Goal: Information Seeking & Learning: Learn about a topic

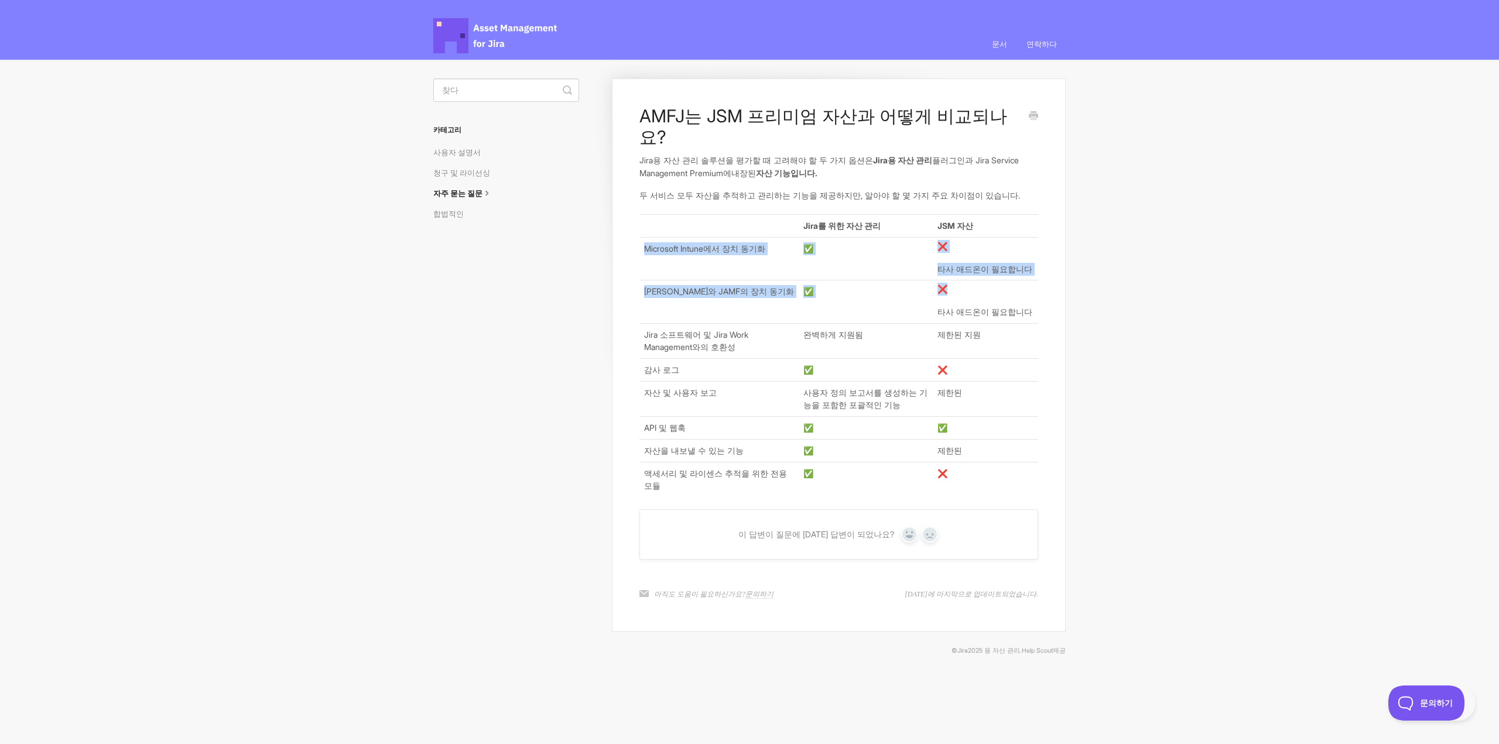
drag, startPoint x: 642, startPoint y: 224, endPoint x: 1025, endPoint y: 266, distance: 385.4
click at [1025, 266] on tbody "Jira를 위한 자산 관리 JSM 자산 Microsoft Intune에서 장치 동기화 ✅ ❌ 타사 애드온이 필요합니다 Kandji와 JAMF의…" at bounding box center [839, 356] width 399 height 282
click at [1025, 283] on p "❌" at bounding box center [986, 289] width 96 height 13
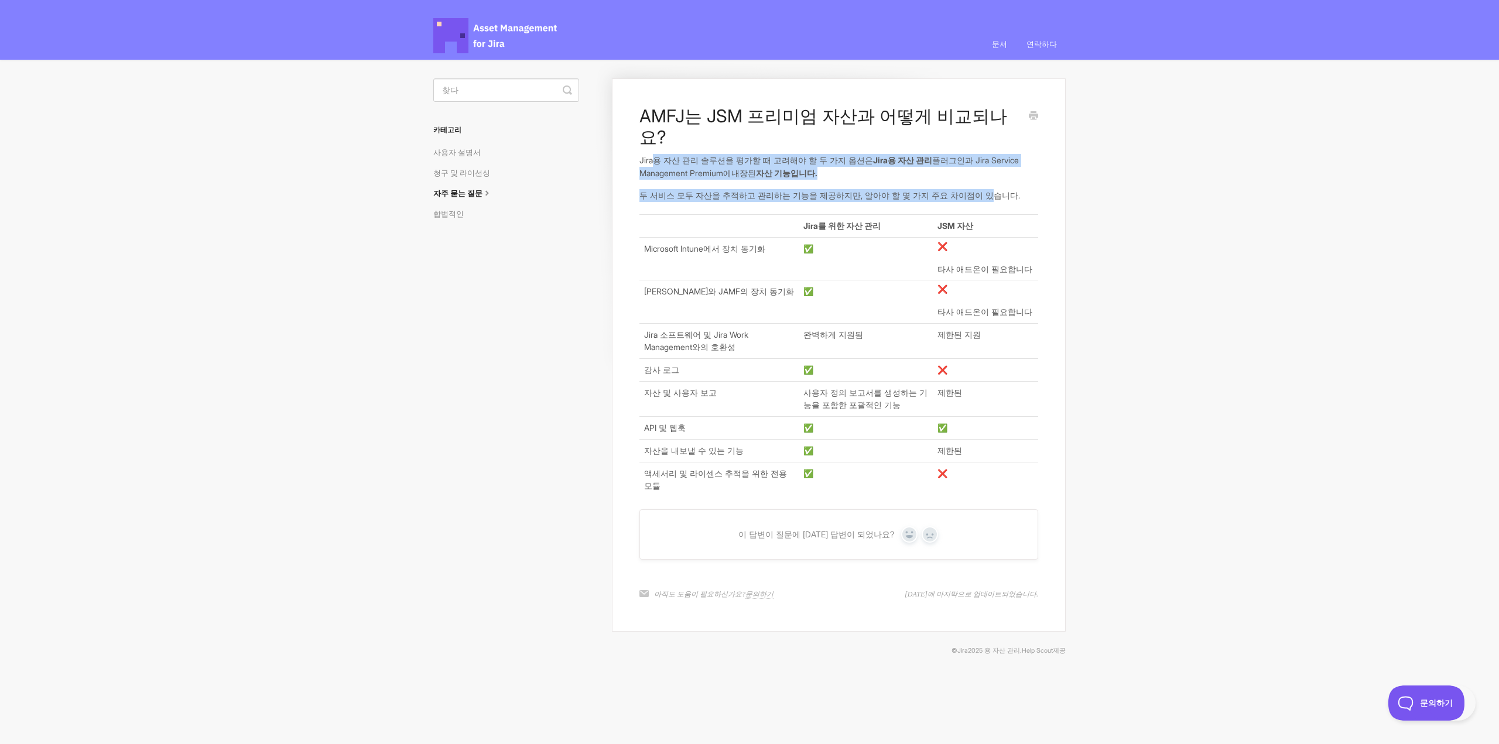
drag, startPoint x: 652, startPoint y: 140, endPoint x: 967, endPoint y: 161, distance: 315.8
click at [967, 161] on article "AMFJ는 JSM 프리미엄 자산과 어떻게 비교되나요? Jira용 자산 관리 솔루션을 평가할 때 고려해야 할 두 가지 옵션은 Jira용 자산 관…" at bounding box center [839, 301] width 399 height 392
drag, startPoint x: 894, startPoint y: 177, endPoint x: 639, endPoint y: 137, distance: 257.9
click at [640, 137] on article "AMFJ는 JSM 프리미엄 자산과 어떻게 비교되나요? Jira용 자산 관리 솔루션을 평가할 때 고려해야 할 두 가지 옵션은 Jira용 자산 관…" at bounding box center [839, 301] width 399 height 392
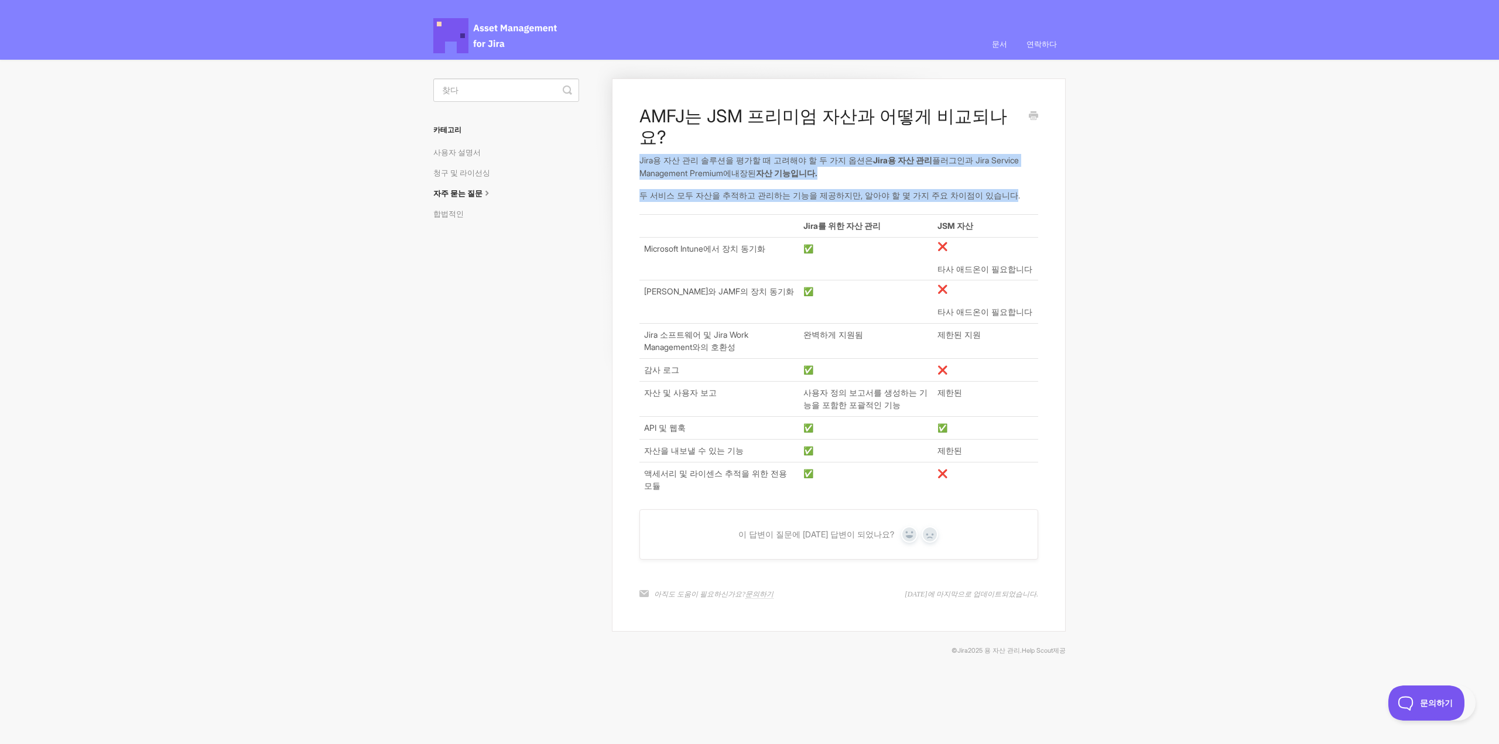
click at [640, 155] on font "Jira용 자산 관리 솔루션을 평가할 때 고려해야 할 두 가지 옵션은" at bounding box center [757, 160] width 234 height 10
drag, startPoint x: 639, startPoint y: 137, endPoint x: 1034, endPoint y: 169, distance: 396.0
click at [1034, 169] on article "AMFJ는 JSM 프리미엄 자산과 어떻게 비교되나요? Jira용 자산 관리 솔루션을 평가할 때 고려해야 할 두 가지 옵션은 Jira용 자산 관…" at bounding box center [839, 301] width 399 height 392
click at [1034, 189] on p "두 서비스 모두 자산을 추적하고 관리하는 기능을 제공하지만, 알아야 할 몇 가지 주요 차이점이 있습니다." at bounding box center [839, 195] width 399 height 13
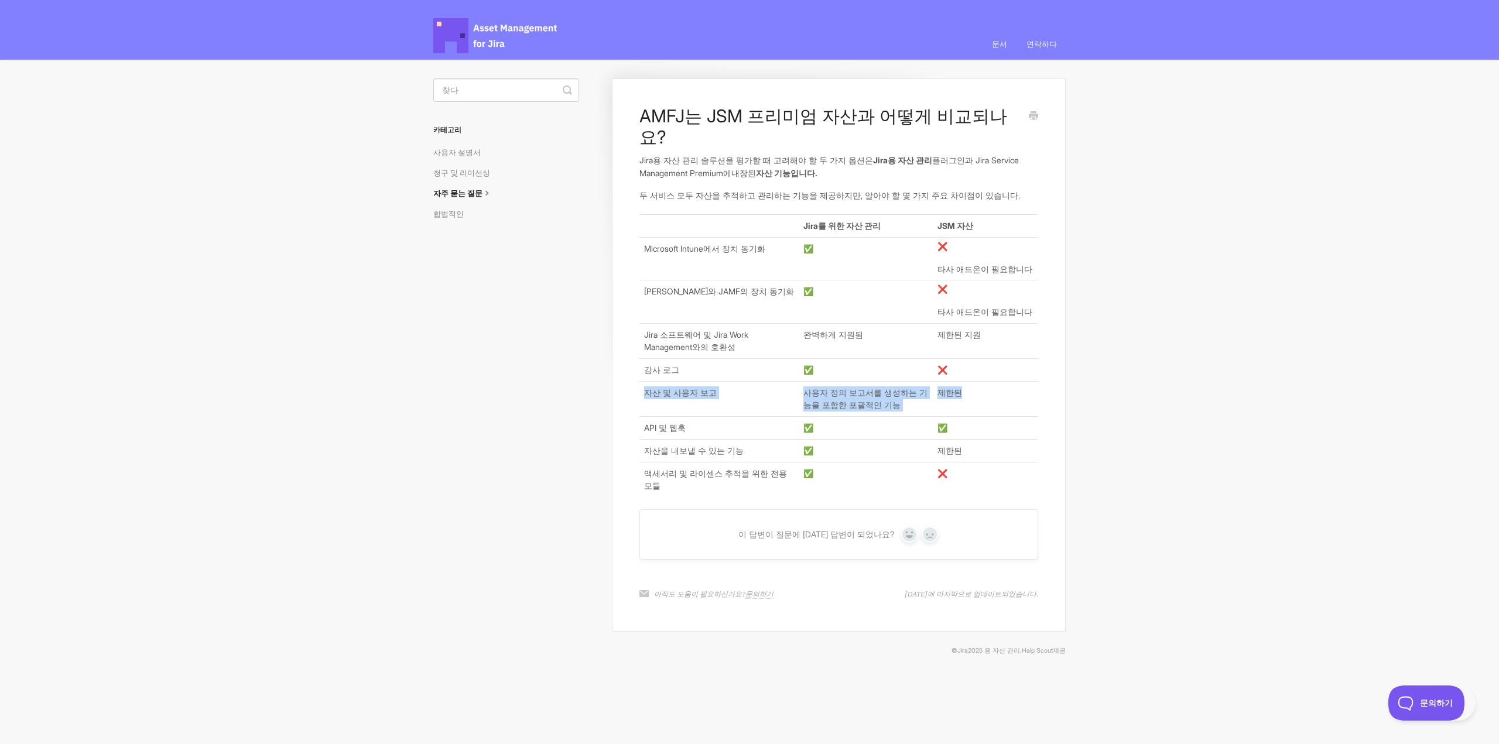
drag, startPoint x: 661, startPoint y: 363, endPoint x: 991, endPoint y: 378, distance: 330.7
click at [991, 381] on tr "자산 및 사용자 보고 사용자 정의 보고서를 생성하는 기능을 포함한 포괄적인 기능 제한된" at bounding box center [839, 398] width 399 height 35
click at [991, 381] on td "제한된" at bounding box center [985, 398] width 105 height 35
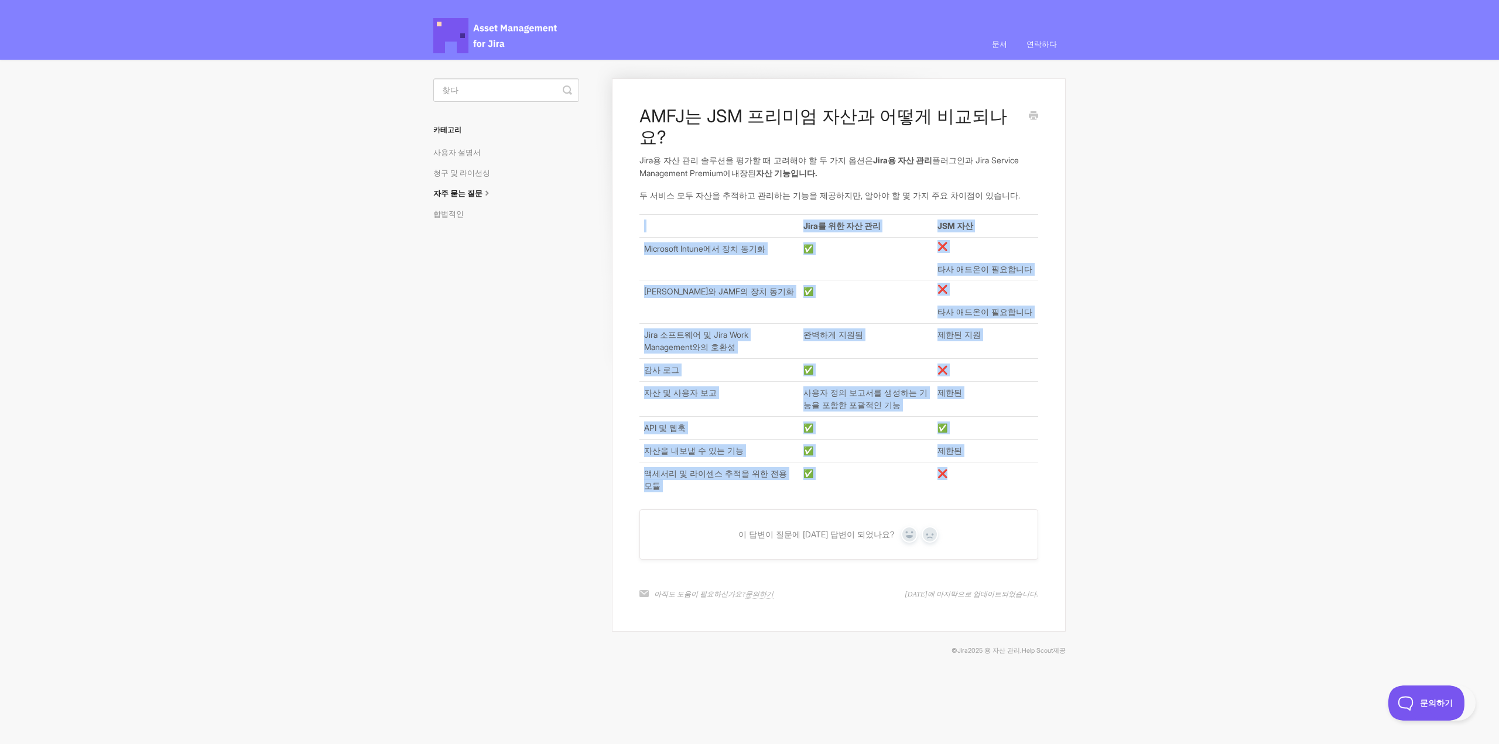
drag, startPoint x: 638, startPoint y: 397, endPoint x: 986, endPoint y: 447, distance: 350.8
click at [986, 447] on div "AMFJ는 JSM 프리미엄 자산과 어떻게 비교되나요? Jira용 자산 관리 솔루션을 평가할 때 고려해야 할 두 가지 옵션은 Jira용 자산 관…" at bounding box center [839, 354] width 454 height 553
click at [986, 462] on td "❌" at bounding box center [985, 479] width 105 height 35
drag, startPoint x: 975, startPoint y: 453, endPoint x: 657, endPoint y: 168, distance: 427.2
click at [657, 168] on article "AMFJ는 JSM 프리미엄 자산과 어떻게 비교되나요? Jira용 자산 관리 솔루션을 평가할 때 고려해야 할 두 가지 옵션은 Jira용 자산 관…" at bounding box center [839, 301] width 399 height 392
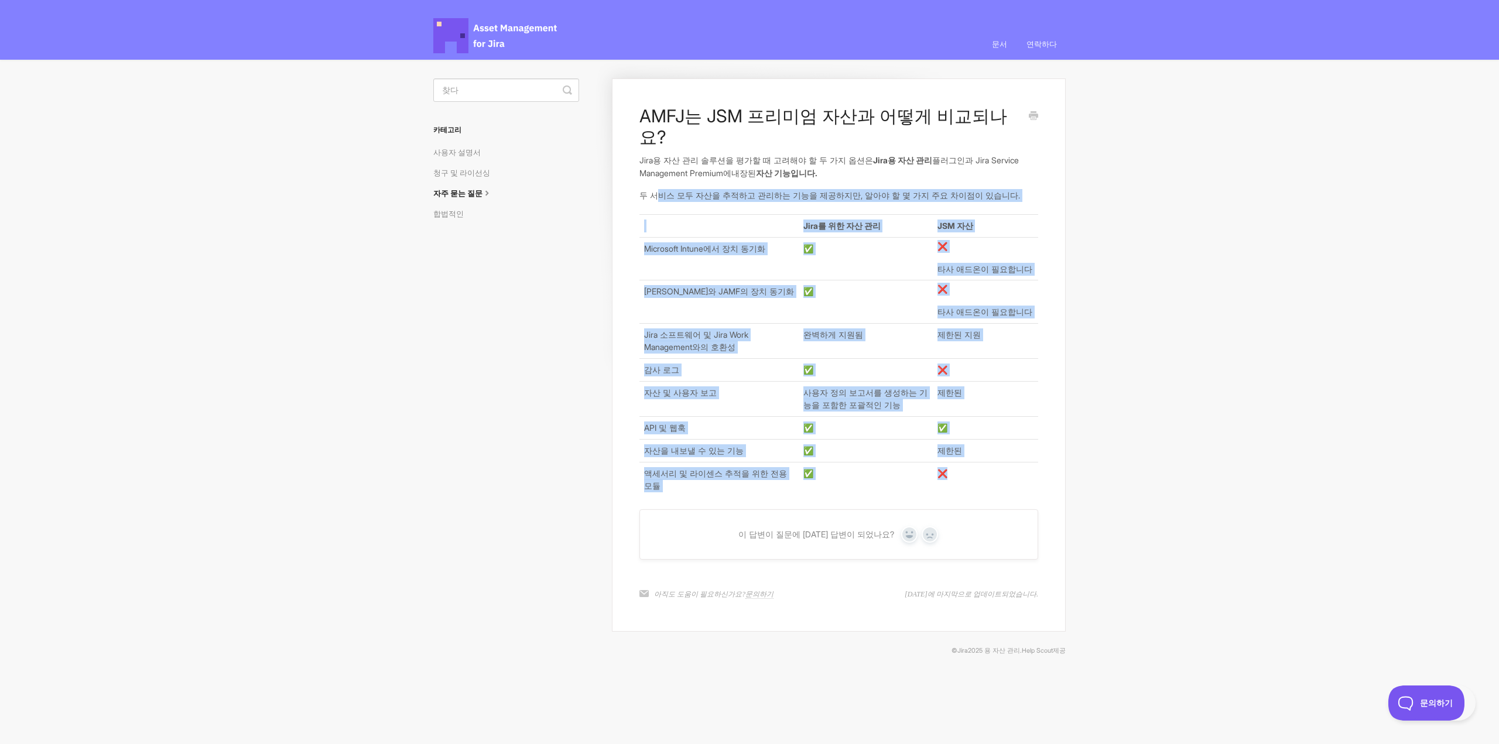
click at [491, 196] on icon at bounding box center [487, 191] width 9 height 9
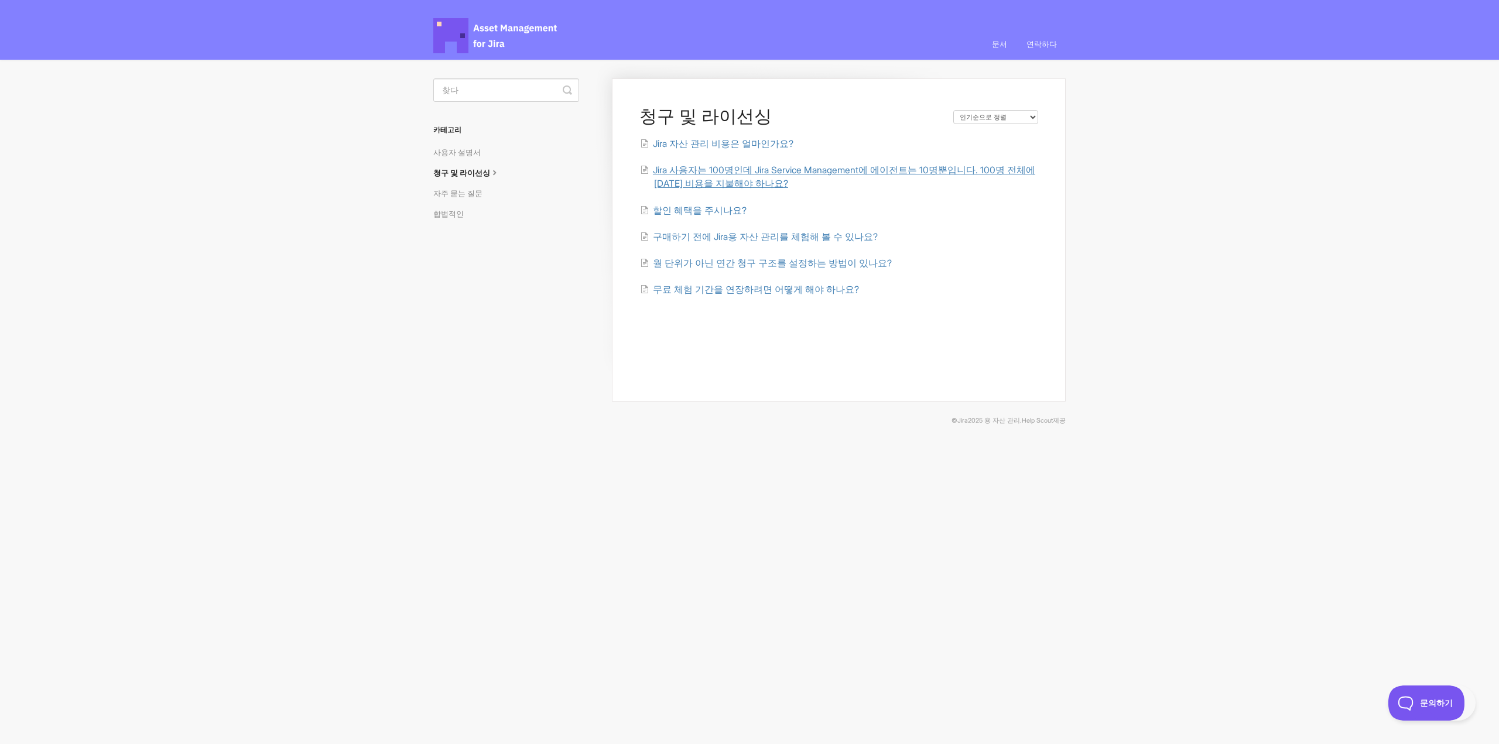
click at [748, 187] on font "Jira 사용자는 100명인데 Jira Service Management에 에이전트는 10명뿐입니다. 100명 전체에 대한 비용을 지불해야 하…" at bounding box center [844, 177] width 382 height 25
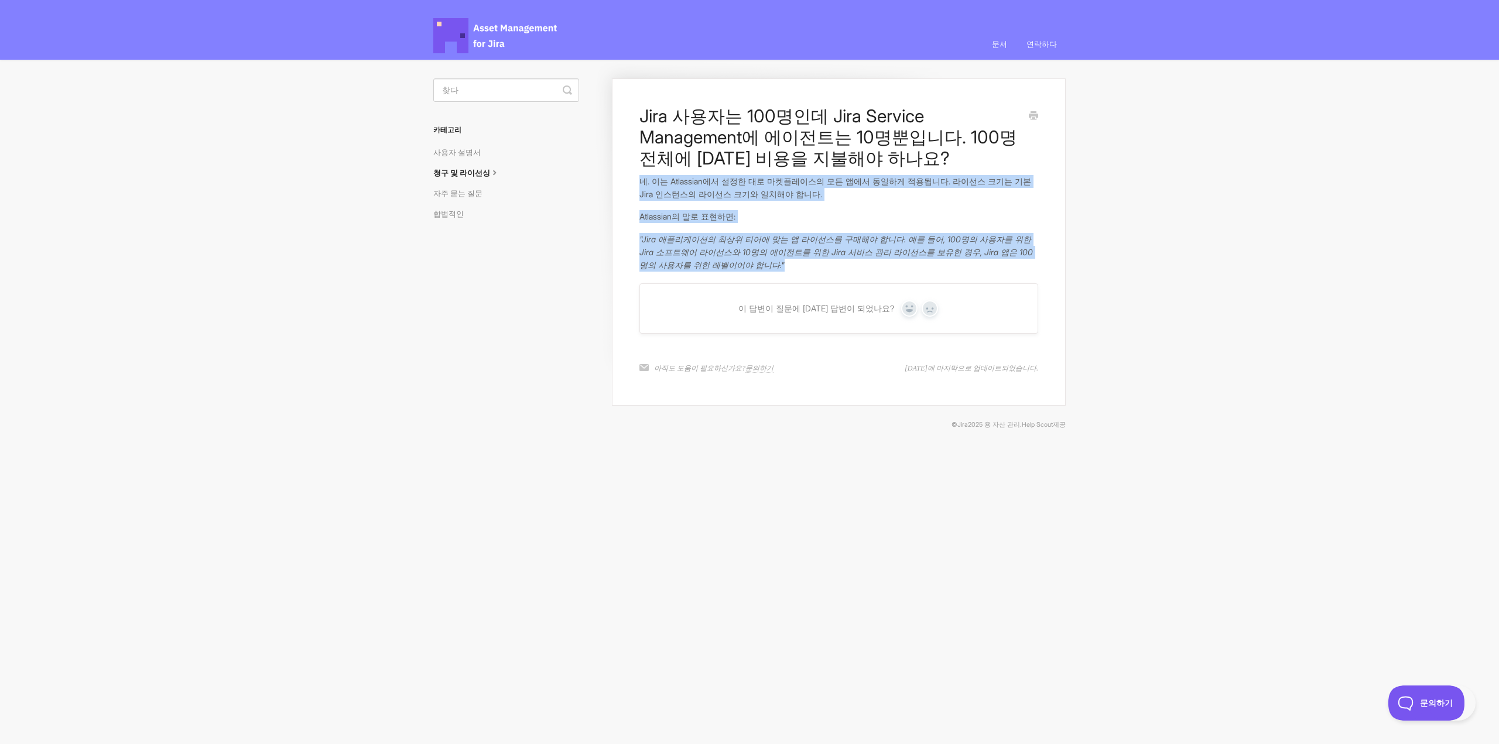
drag, startPoint x: 628, startPoint y: 179, endPoint x: 793, endPoint y: 259, distance: 183.9
click at [793, 259] on div "Jira 사용자는 100명인데 Jira Service Management에 에이전트는 10명뿐입니다. 100명 전체에 대한 비용을 지불해야 하…" at bounding box center [839, 241] width 454 height 327
click at [793, 259] on p ""Jira 애플리케이션의 최상위 티어에 맞는 앱 라이선스를 구매해야 합니다. 예를 들어, 100명의 사용자를 위한 Jira 소프트웨어 라이선스…" at bounding box center [839, 252] width 399 height 38
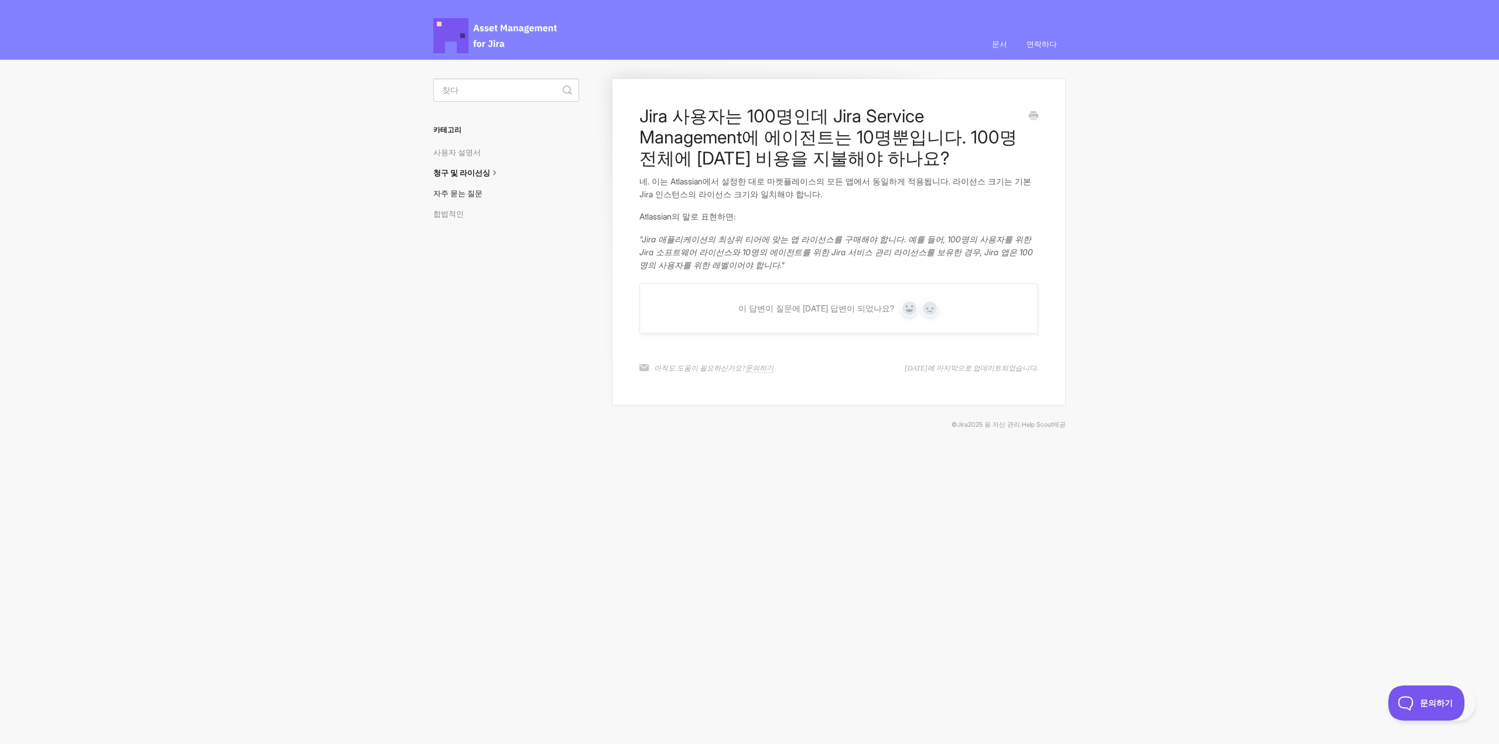
click at [471, 194] on font "자주 묻는 질문" at bounding box center [457, 193] width 49 height 9
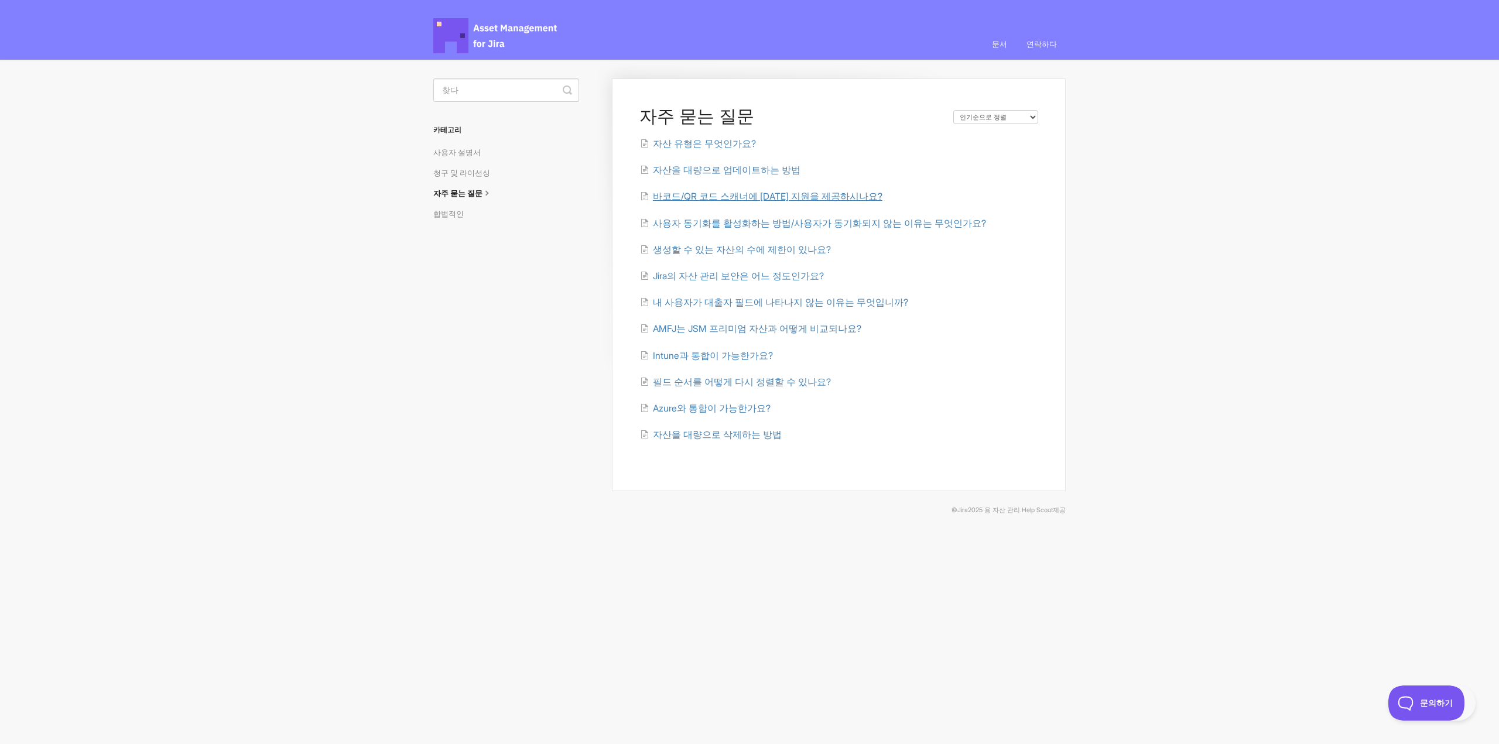
click at [781, 192] on font "바코드/QR 코드 스캐너에 [DATE] 지원을 제공하시나요?" at bounding box center [768, 196] width 230 height 11
